Goal: Task Accomplishment & Management: Use online tool/utility

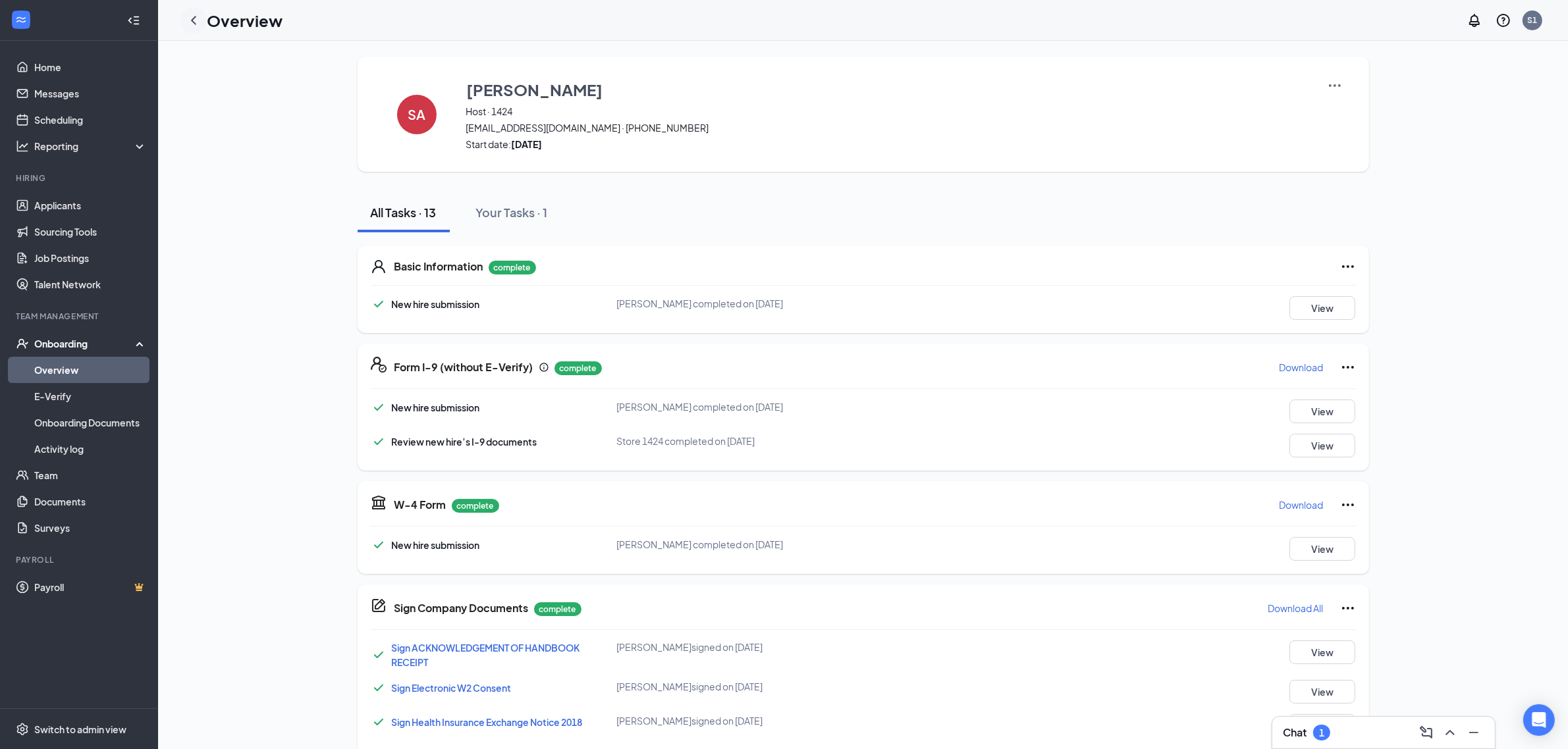
click at [202, 21] on div at bounding box center [194, 21] width 27 height 27
click at [197, 21] on icon "ChevronLeft" at bounding box center [193, 20] width 16 height 16
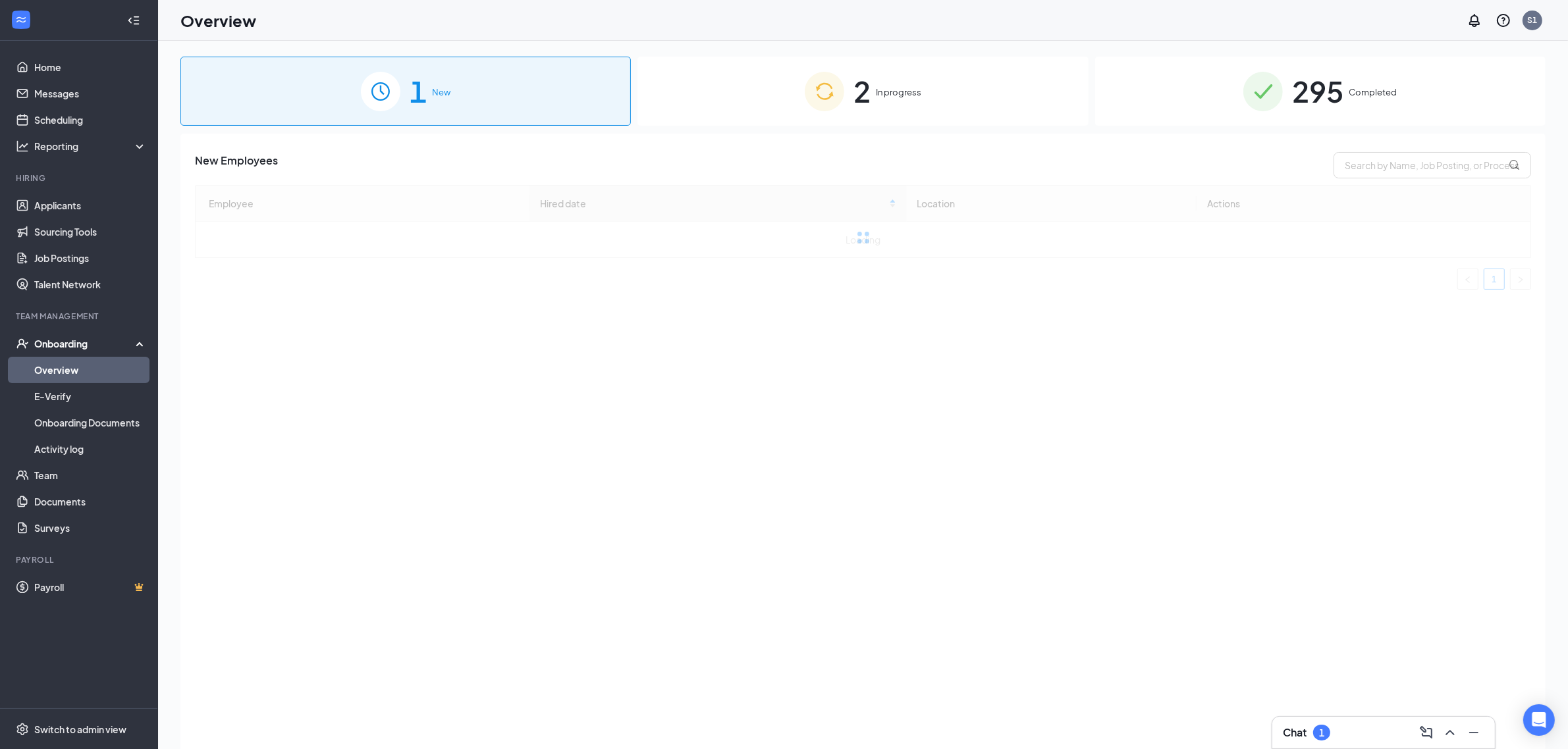
click at [941, 89] on div "2 In progress" at bounding box center [863, 90] width 451 height 69
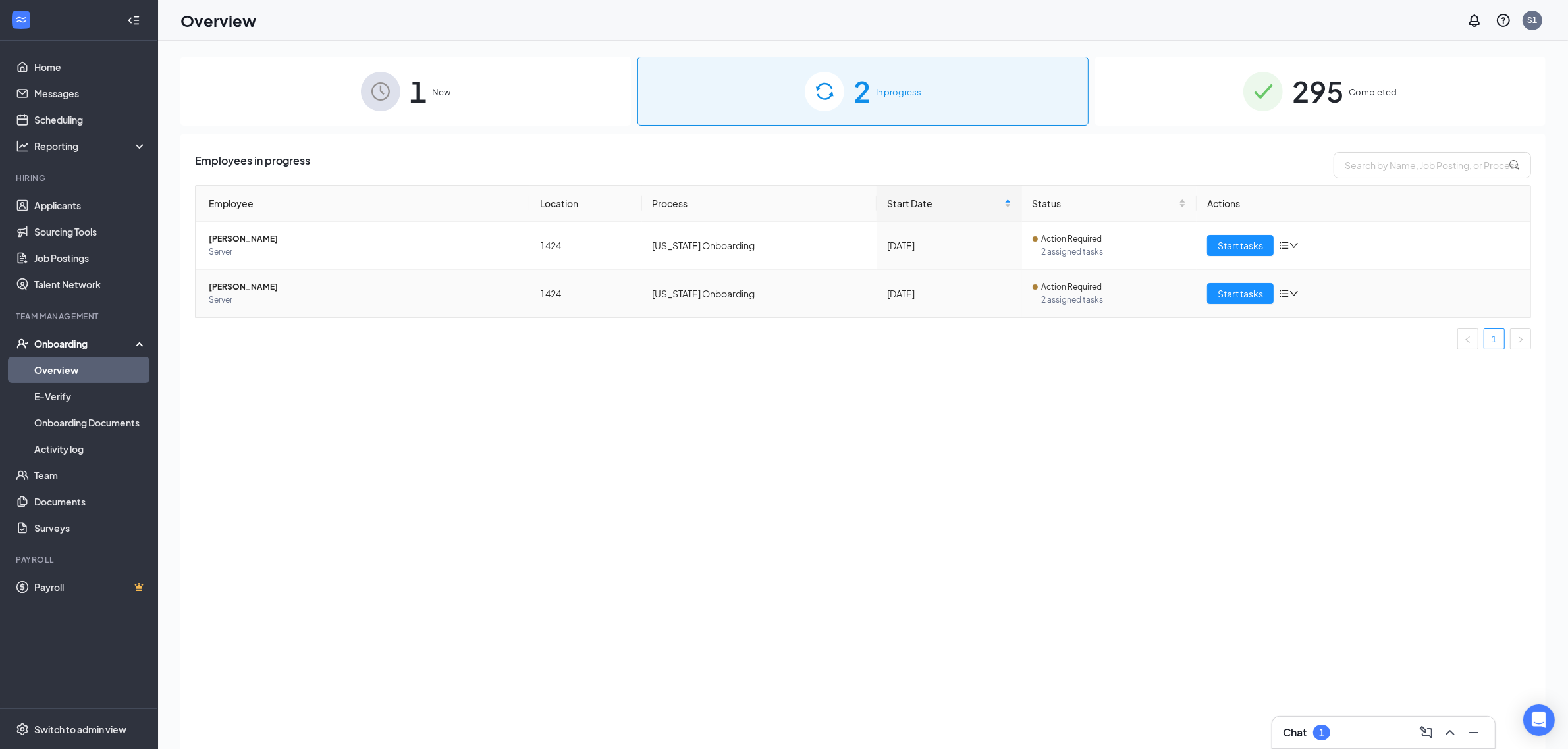
click at [1078, 300] on span "2 assigned tasks" at bounding box center [1114, 300] width 145 height 13
click at [1252, 300] on span "Start tasks" at bounding box center [1240, 293] width 46 height 14
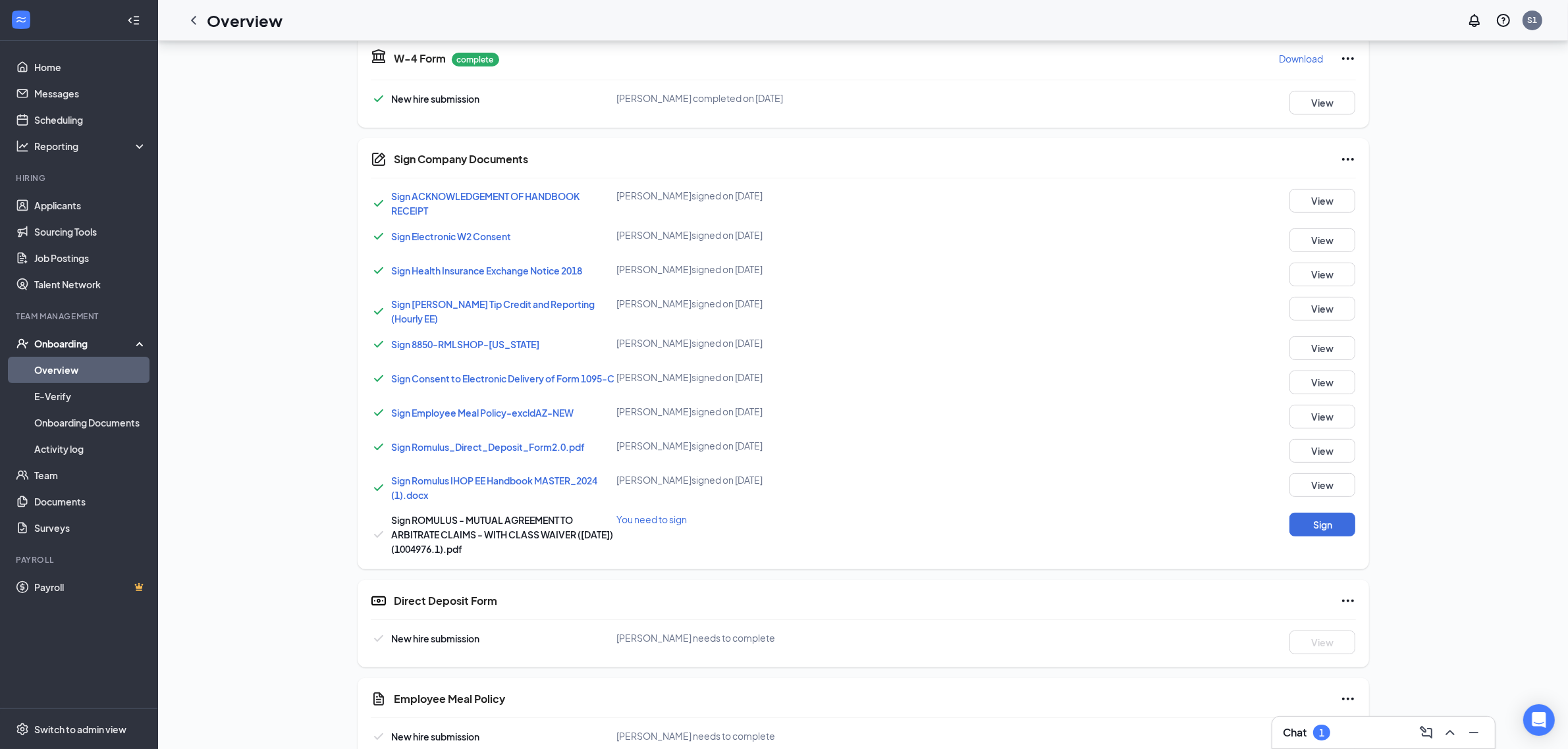
scroll to position [474, 0]
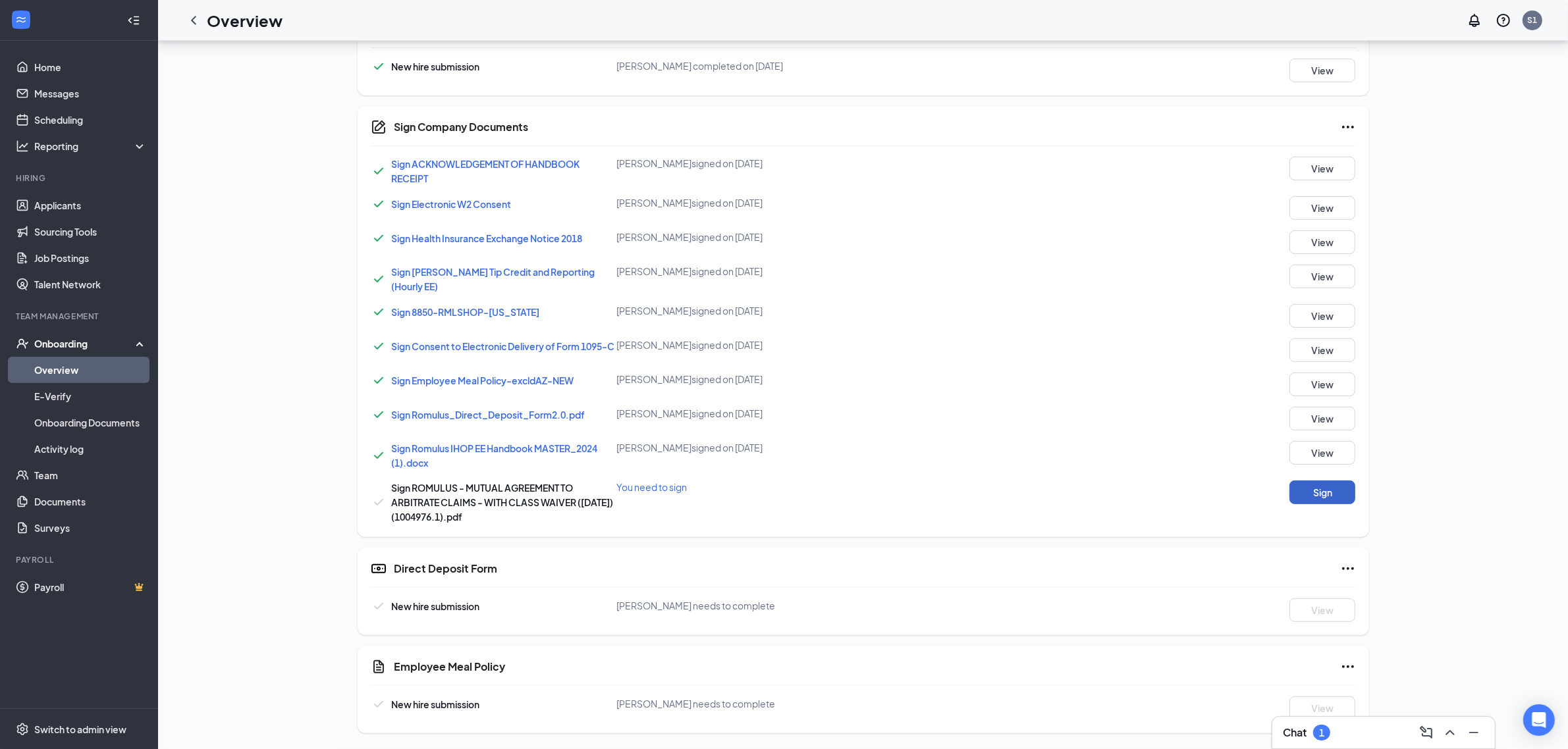
click at [1328, 499] on button "Sign" at bounding box center [1322, 492] width 65 height 24
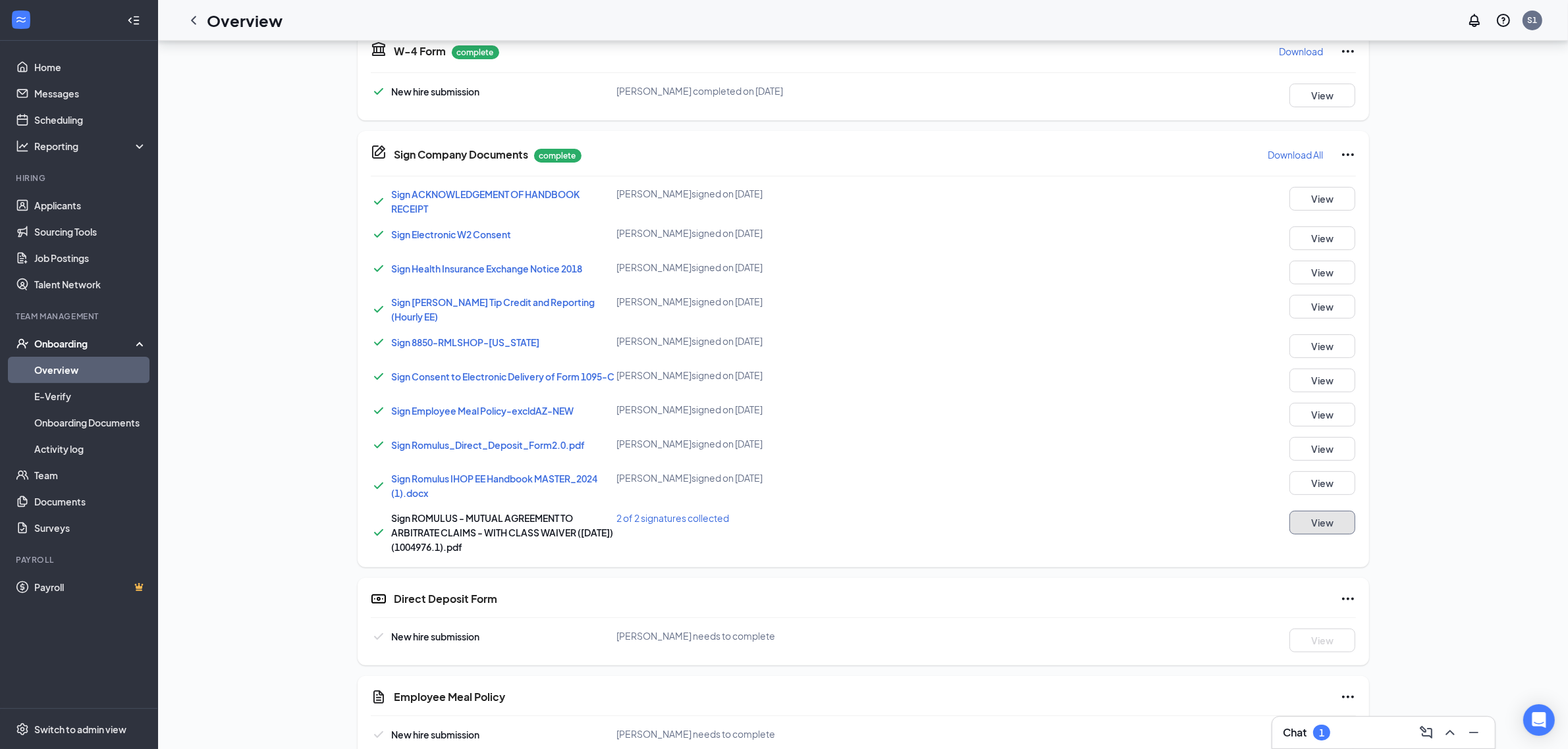
scroll to position [479, 0]
